Goal: Task Accomplishment & Management: Complete application form

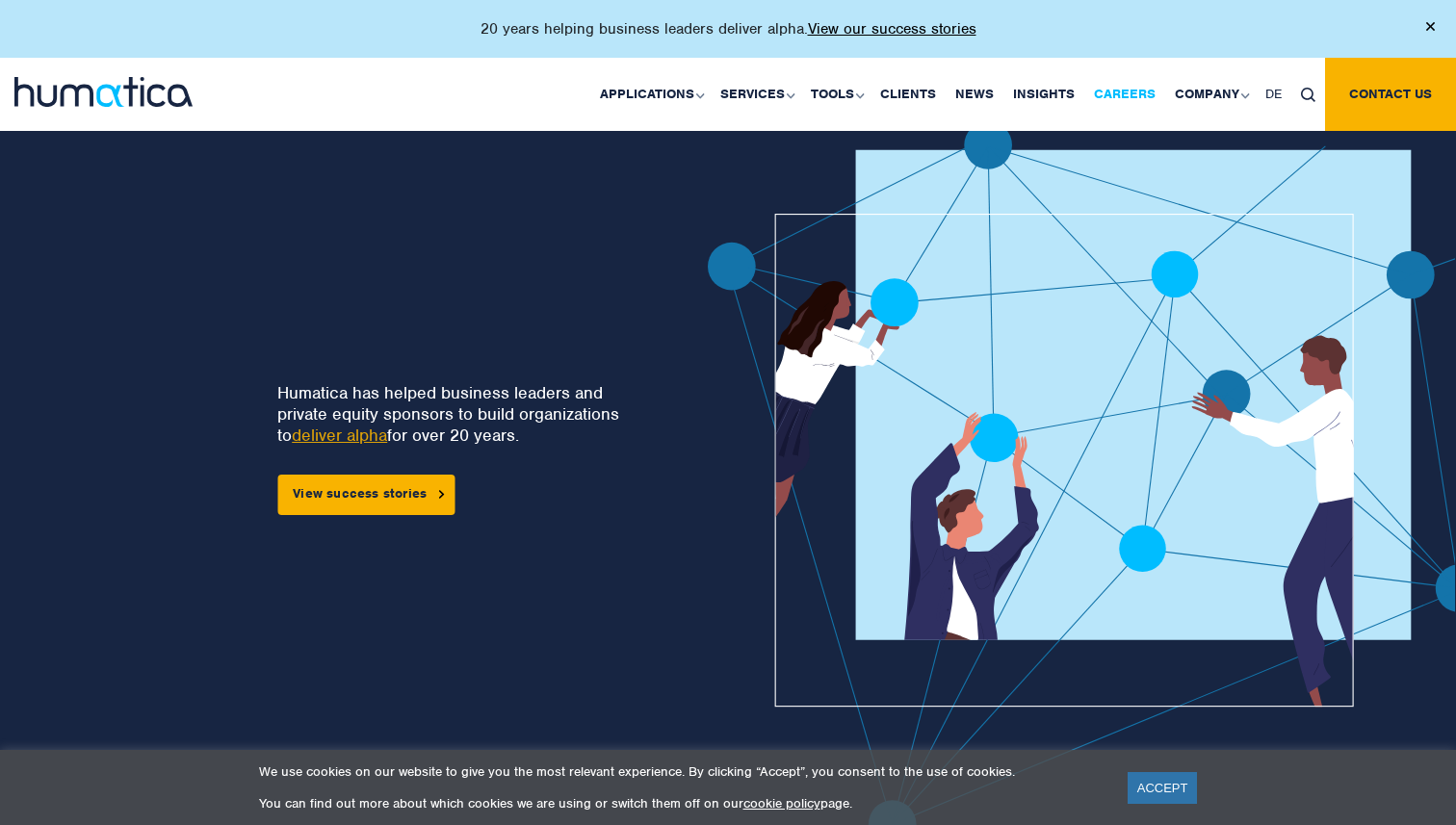
click at [1106, 89] on link "Careers" at bounding box center [1124, 94] width 81 height 73
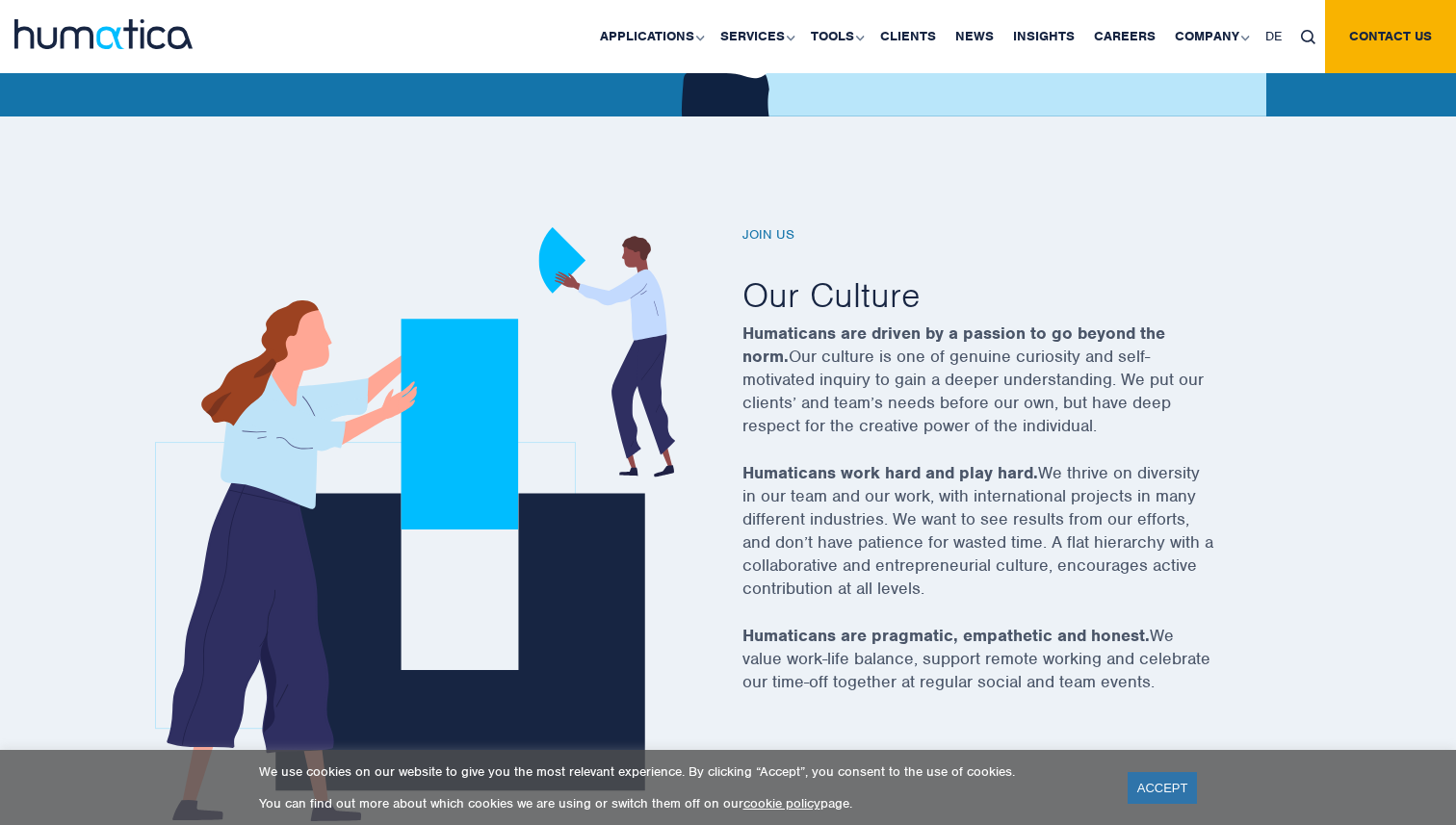
scroll to position [580, 0]
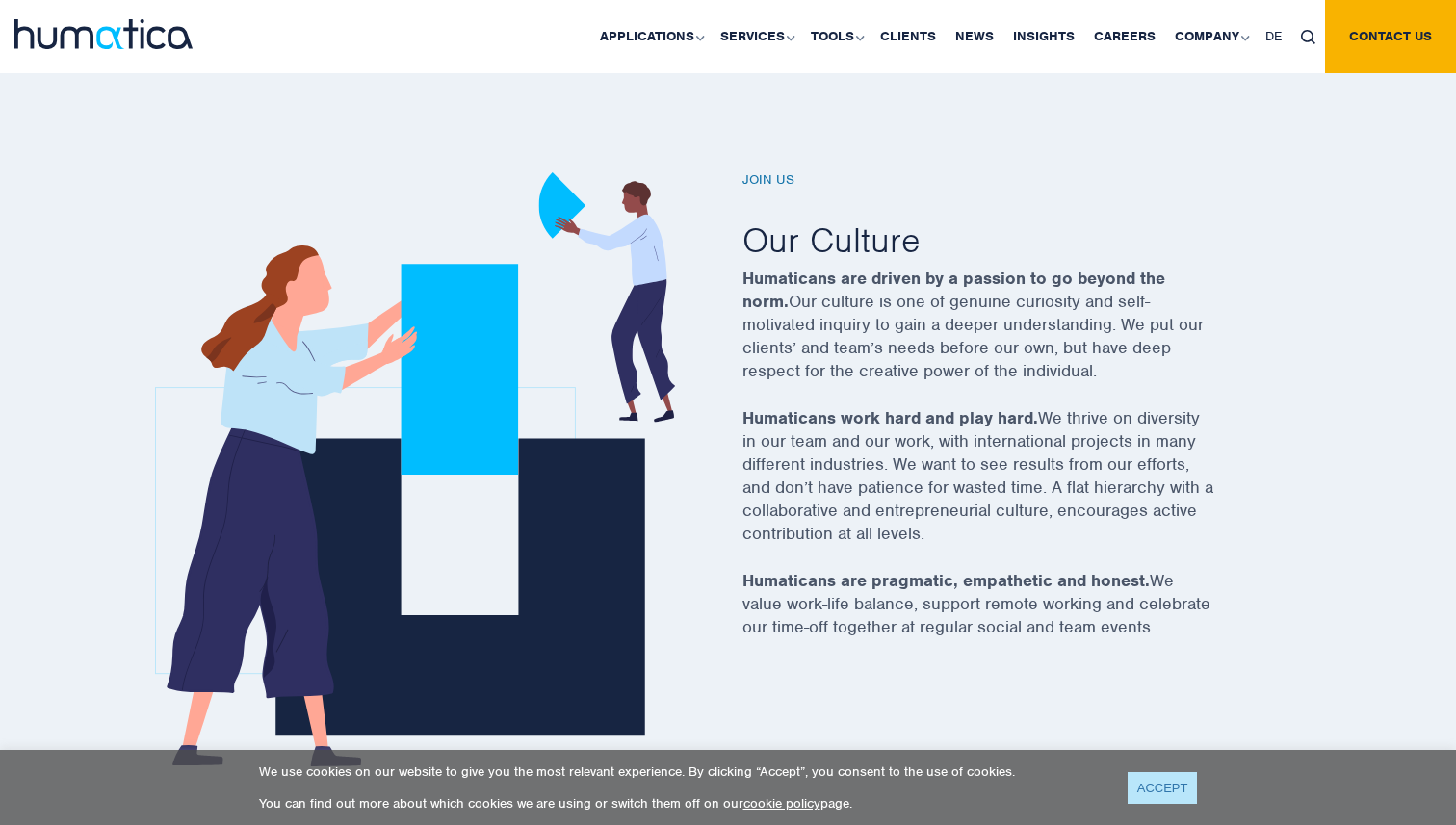
click at [1156, 781] on link "ACCEPT" at bounding box center [1163, 788] width 70 height 32
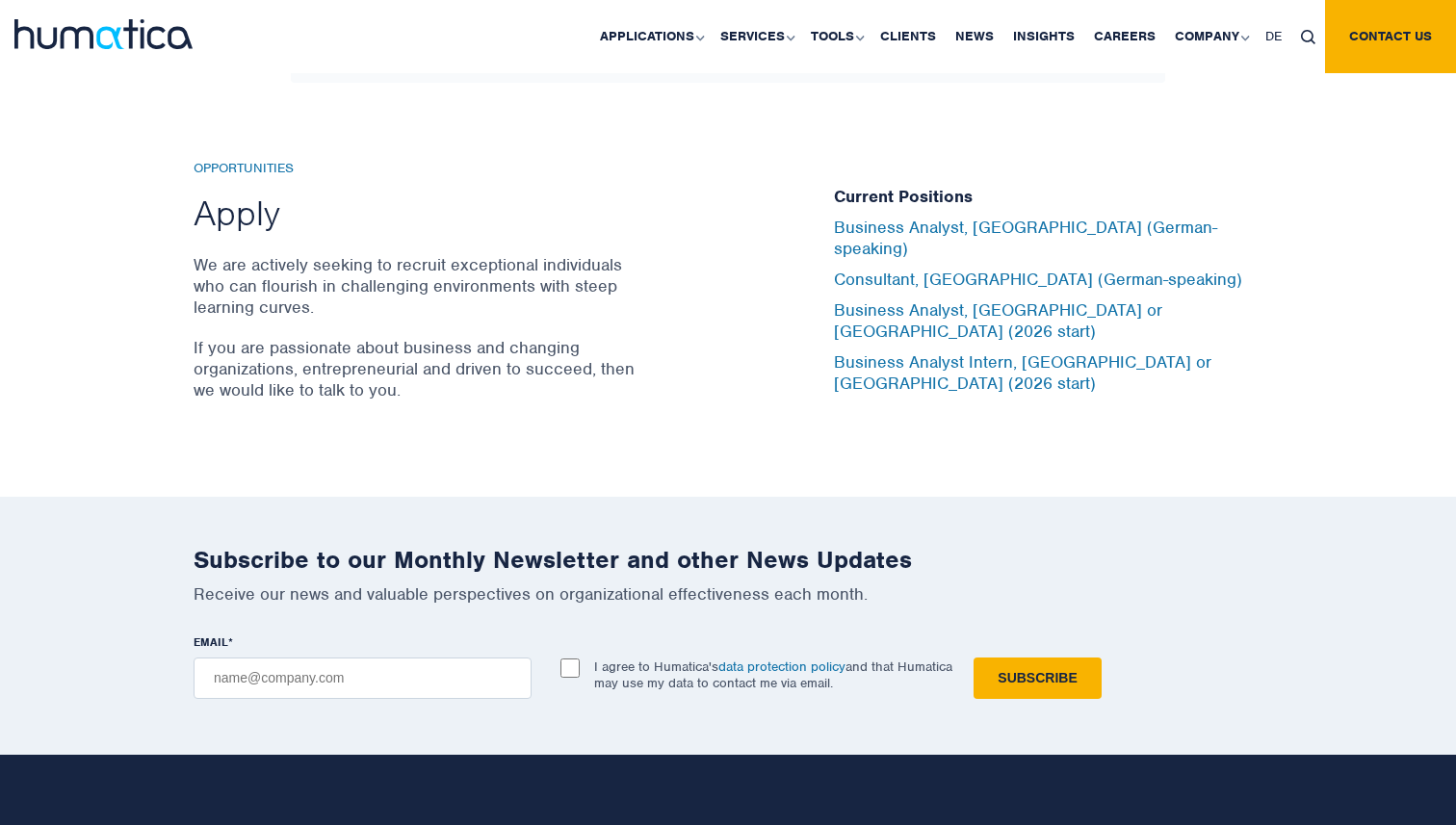
scroll to position [6348, 0]
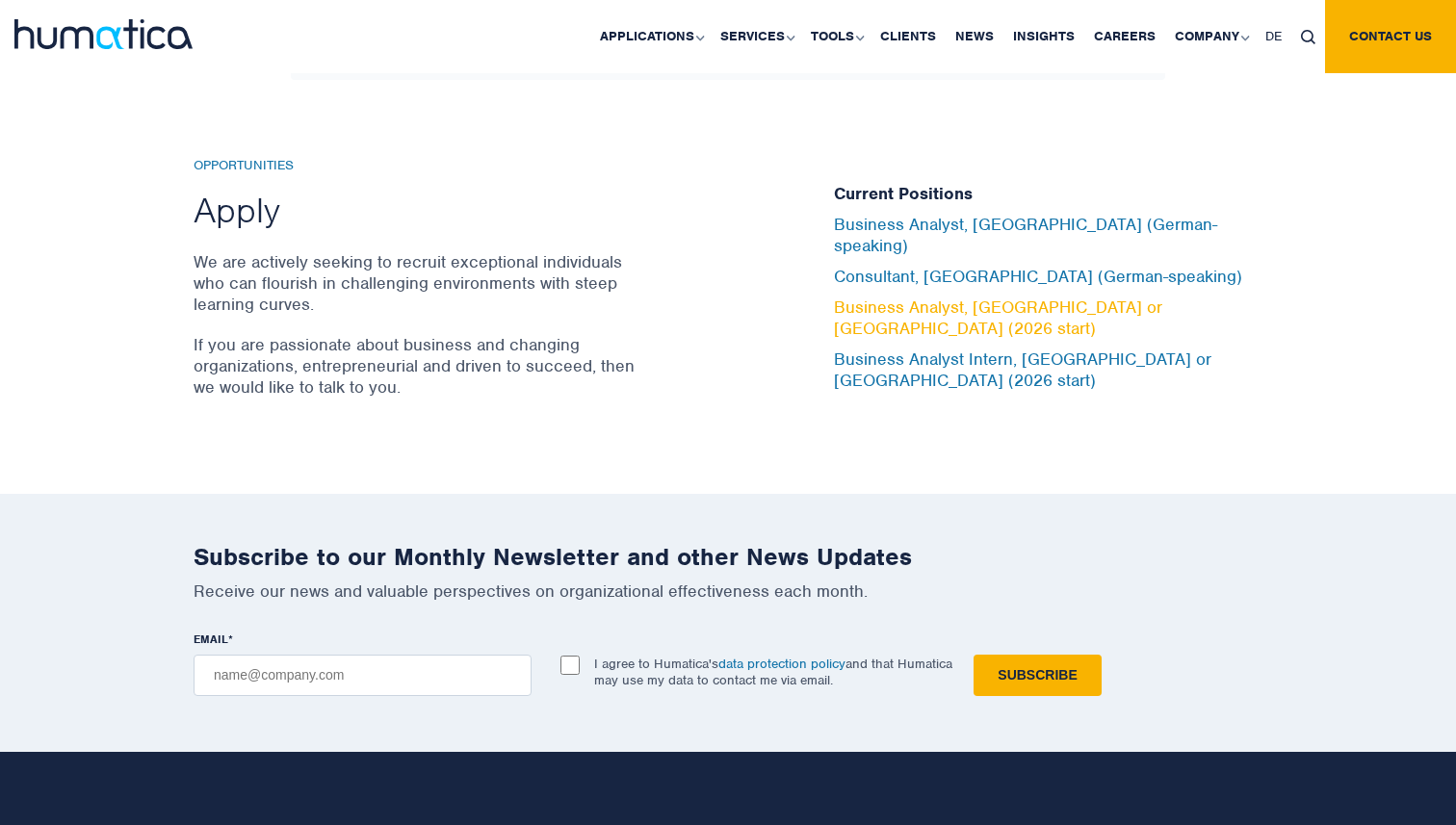
click at [901, 303] on link "Business Analyst, London or Munich (2026 start)" at bounding box center [998, 318] width 328 height 42
